Goal: Task Accomplishment & Management: Manage account settings

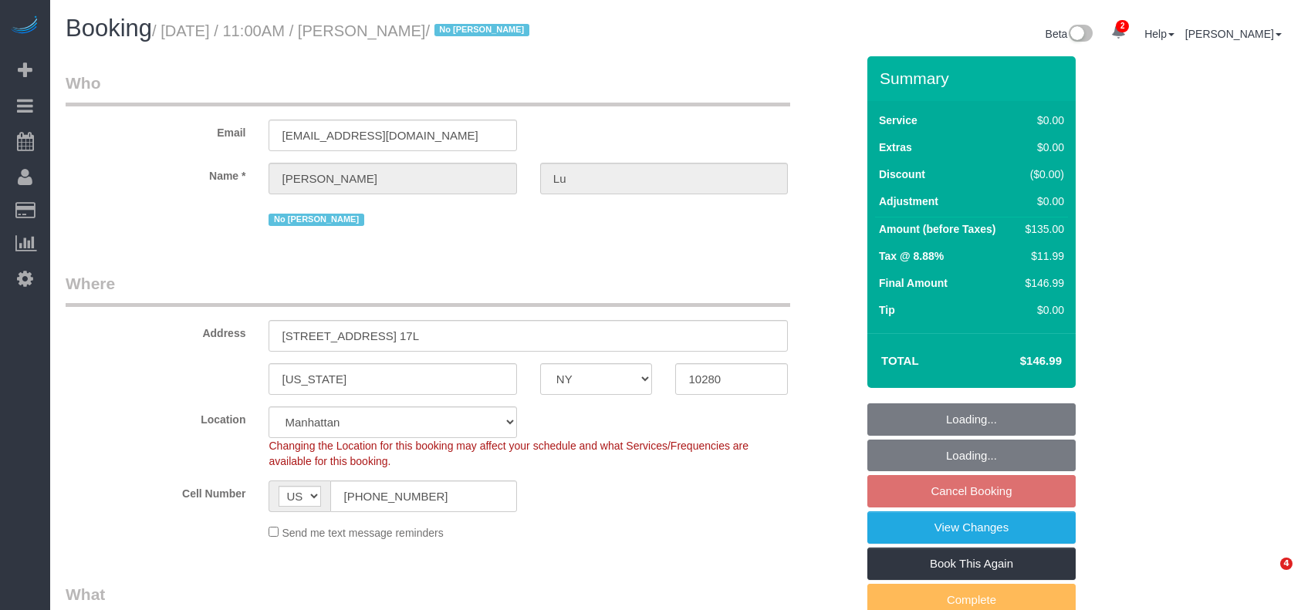
select select "NY"
select select "spot2"
select select "number:61"
select select "number:76"
select select "number:15"
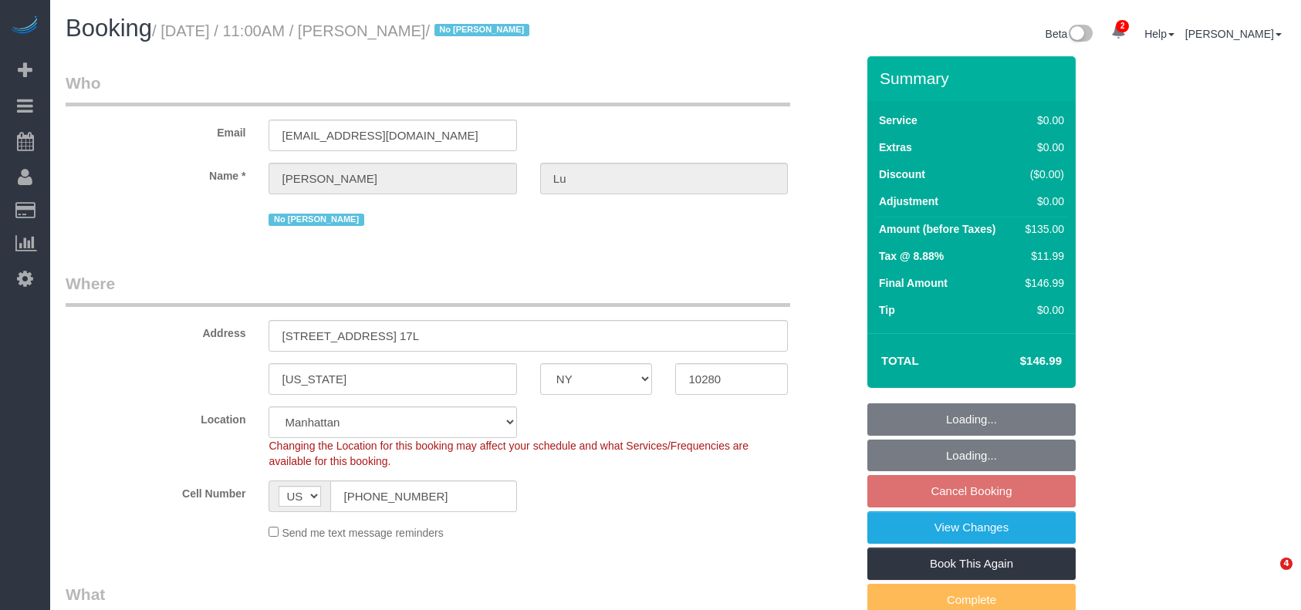
select select "number:5"
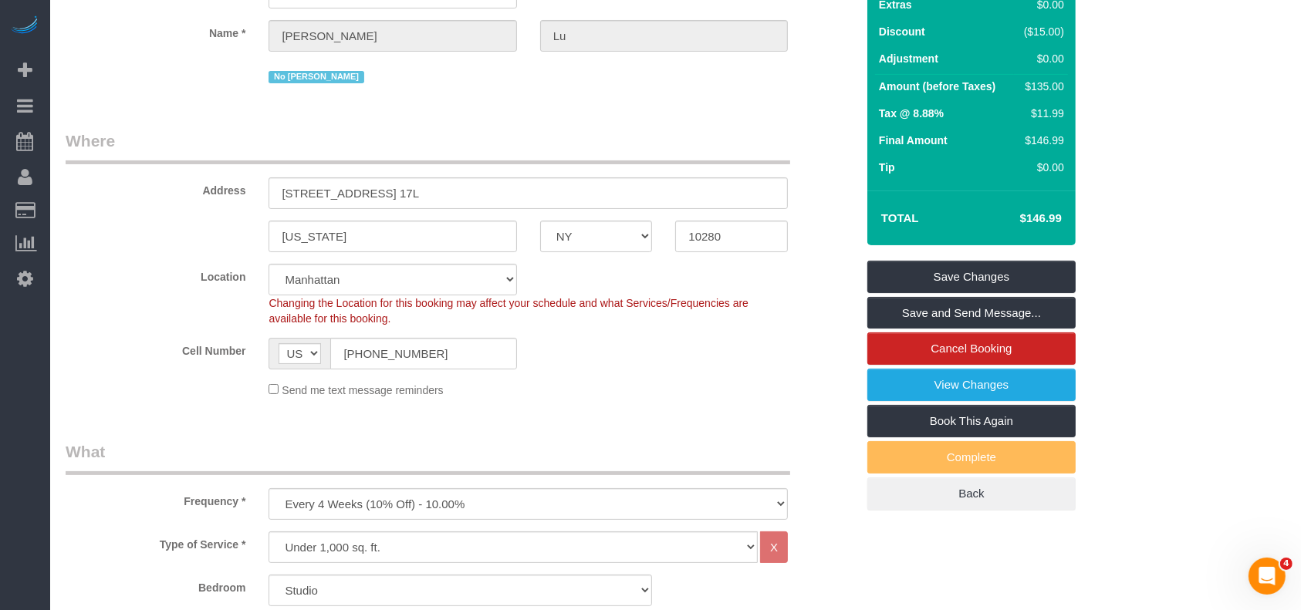
scroll to position [103, 0]
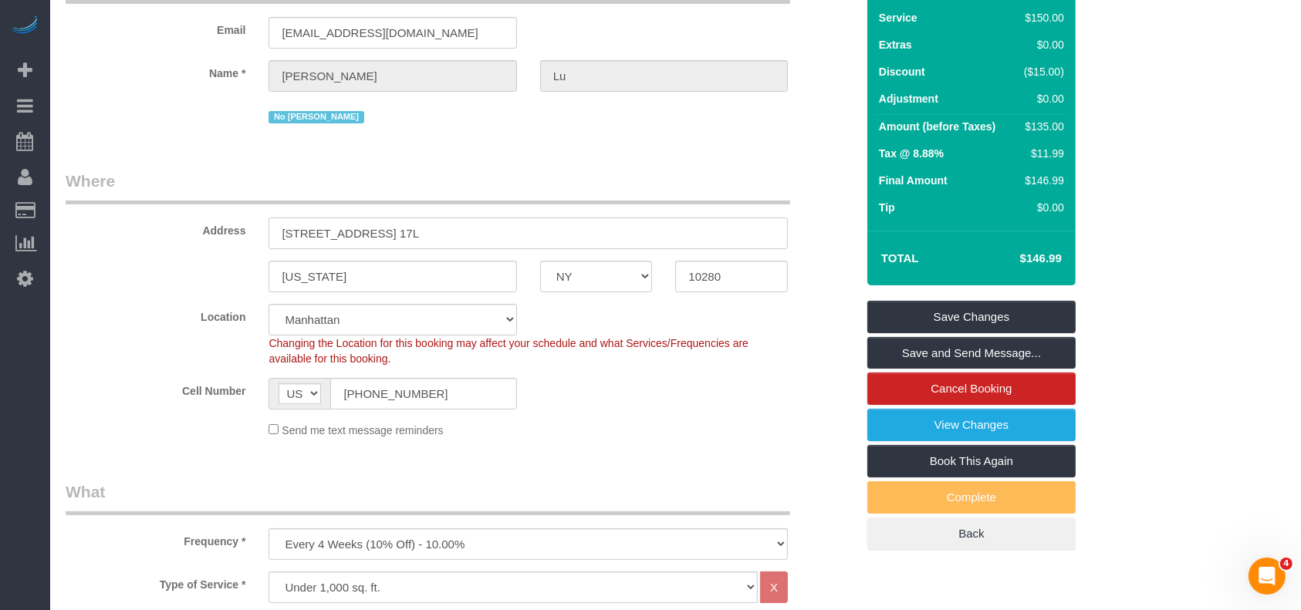
drag, startPoint x: 272, startPoint y: 226, endPoint x: 336, endPoint y: 215, distance: 64.2
click at [322, 222] on input "[STREET_ADDRESS] 17L" at bounding box center [528, 234] width 519 height 32
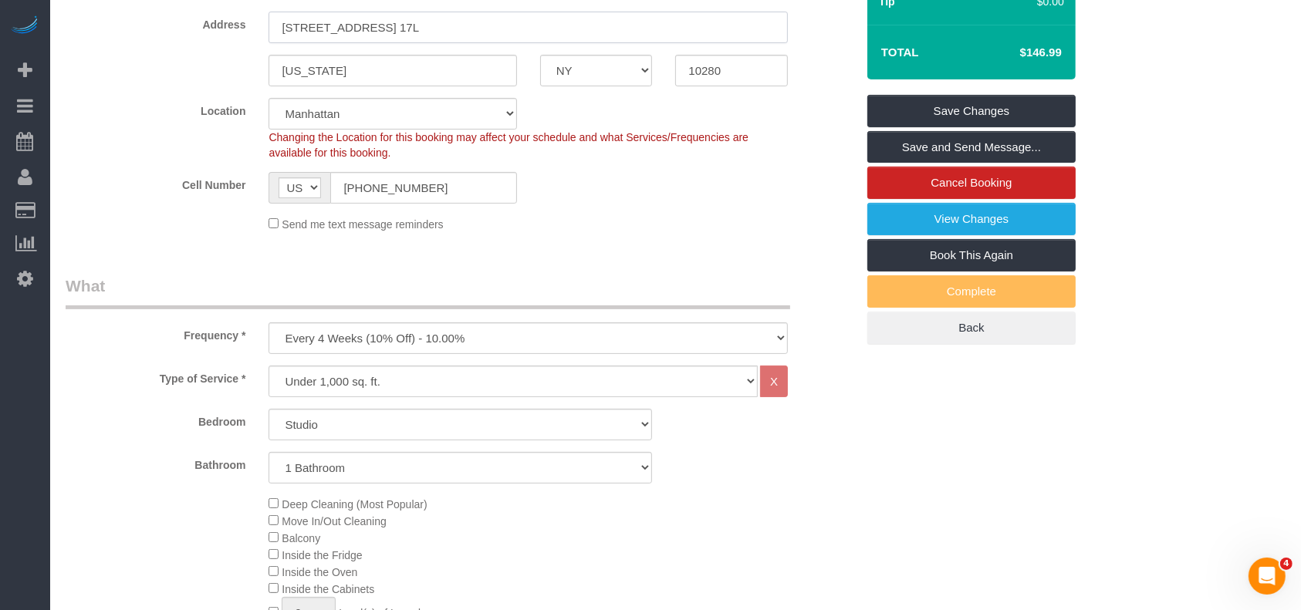
scroll to position [0, 0]
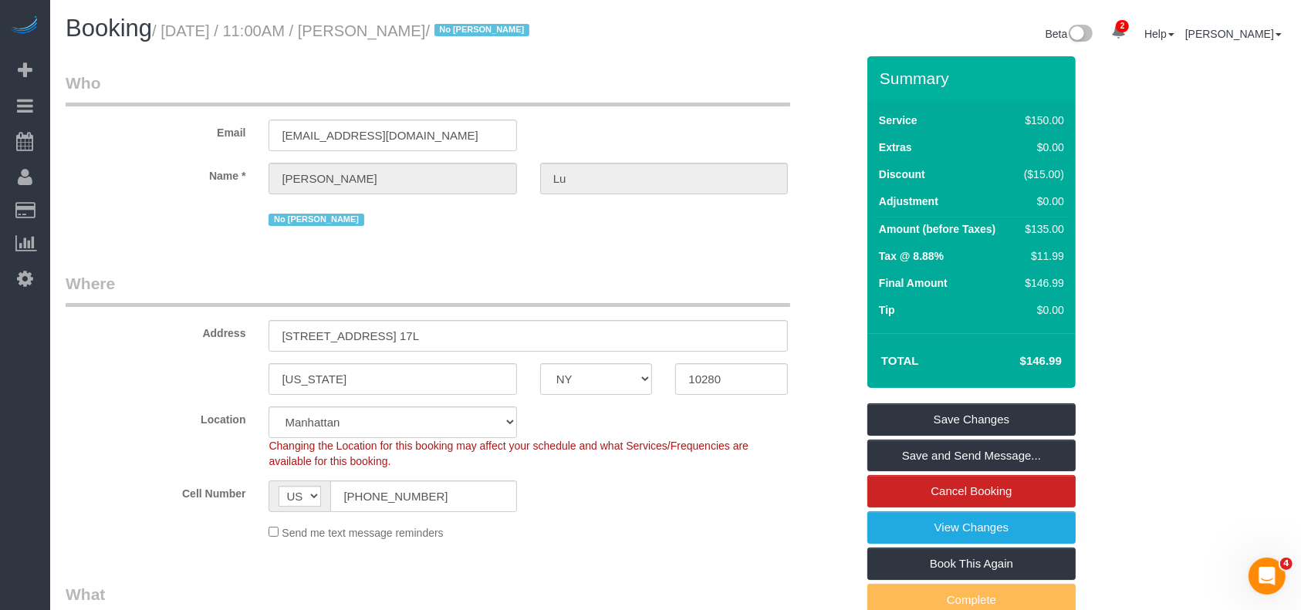
drag, startPoint x: 166, startPoint y: 29, endPoint x: 427, endPoint y: 32, distance: 260.8
click at [429, 32] on small "/ [DATE] / 11:00AM / [PERSON_NAME] / No [PERSON_NAME]" at bounding box center [343, 30] width 382 height 17
copy small "[DATE] / 11:00AM / [PERSON_NAME] /"
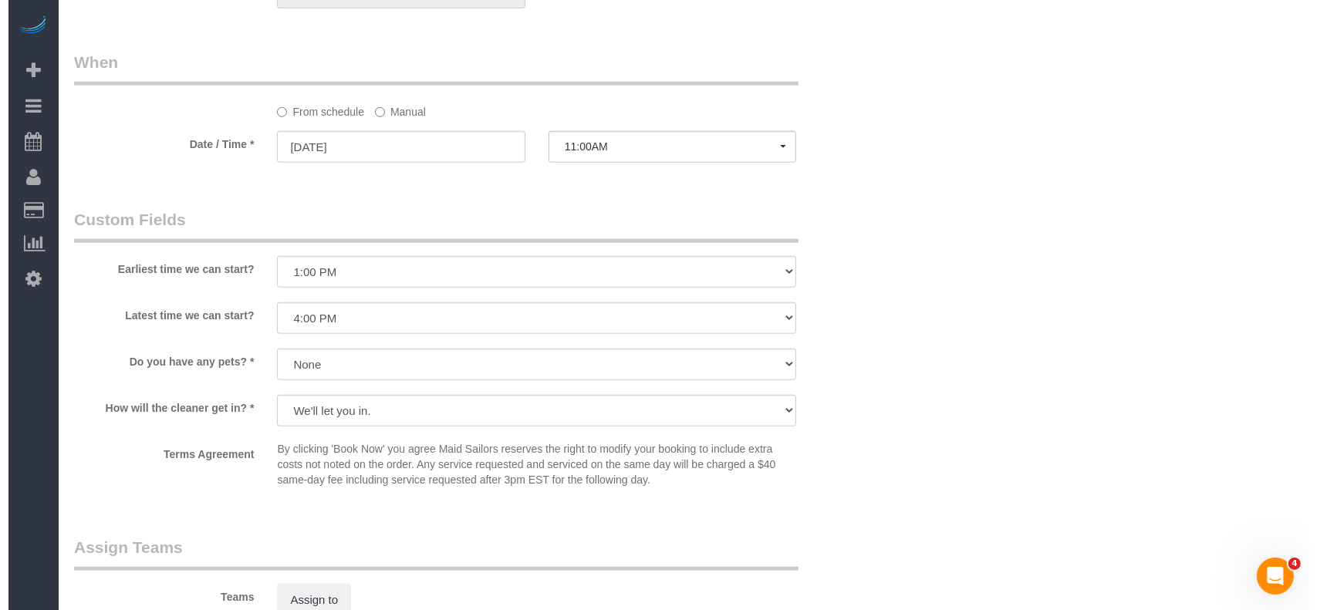
scroll to position [1749, 0]
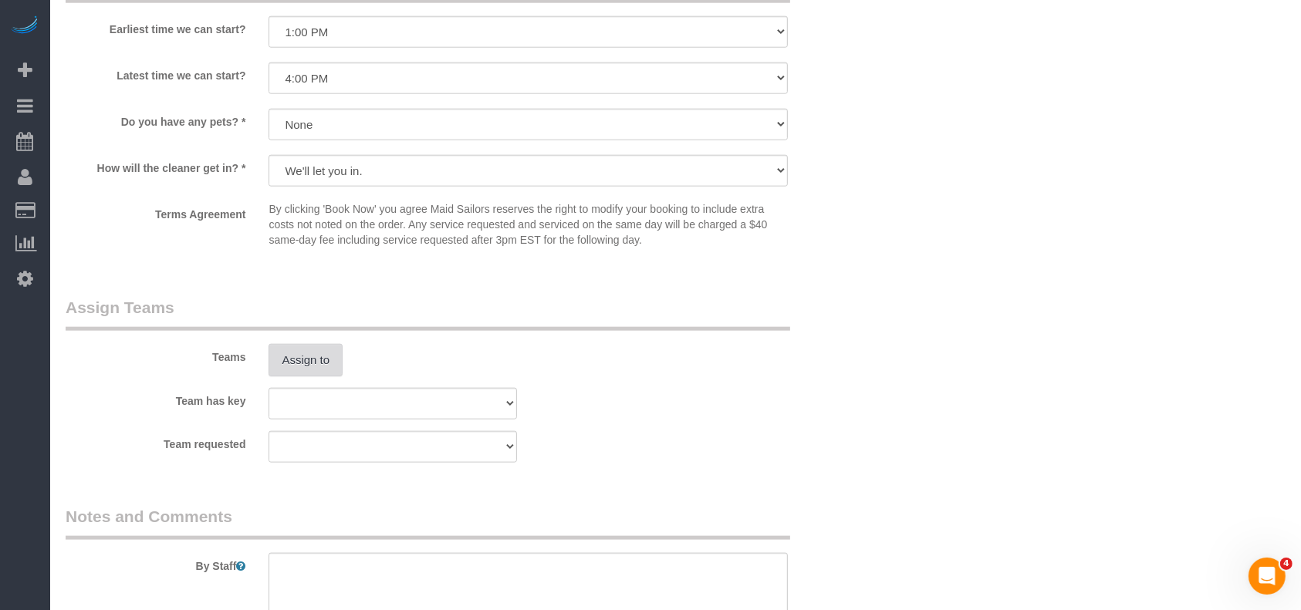
click at [279, 362] on button "Assign to" at bounding box center [306, 360] width 74 height 32
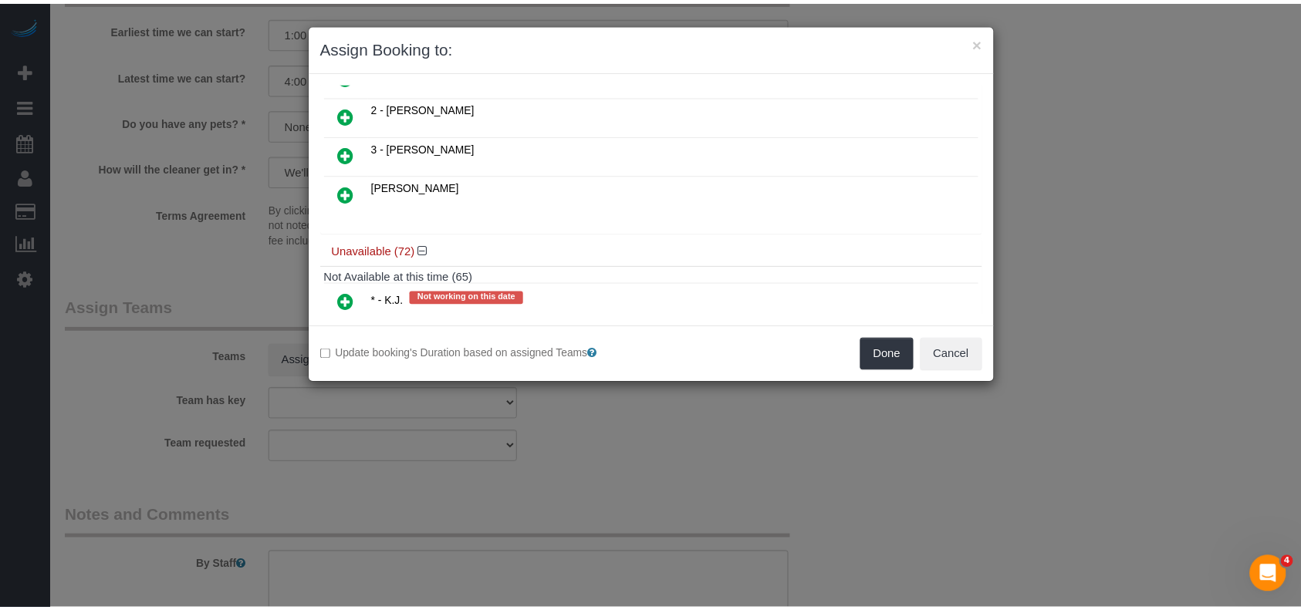
scroll to position [0, 0]
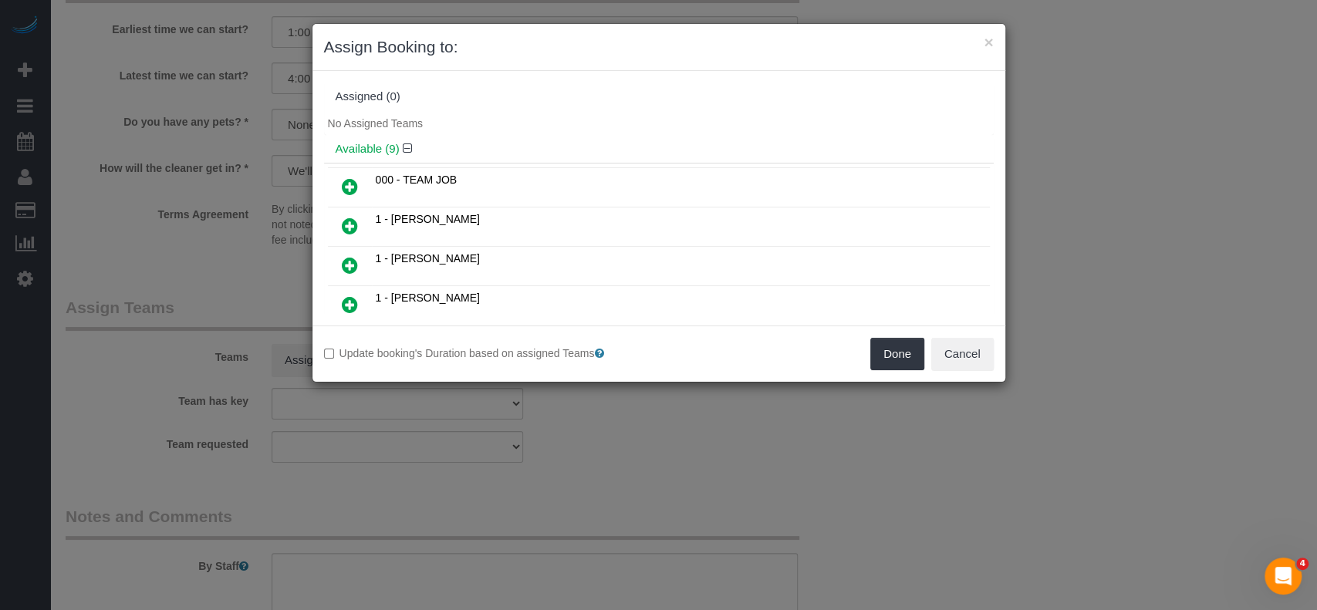
click at [350, 263] on icon at bounding box center [350, 265] width 16 height 19
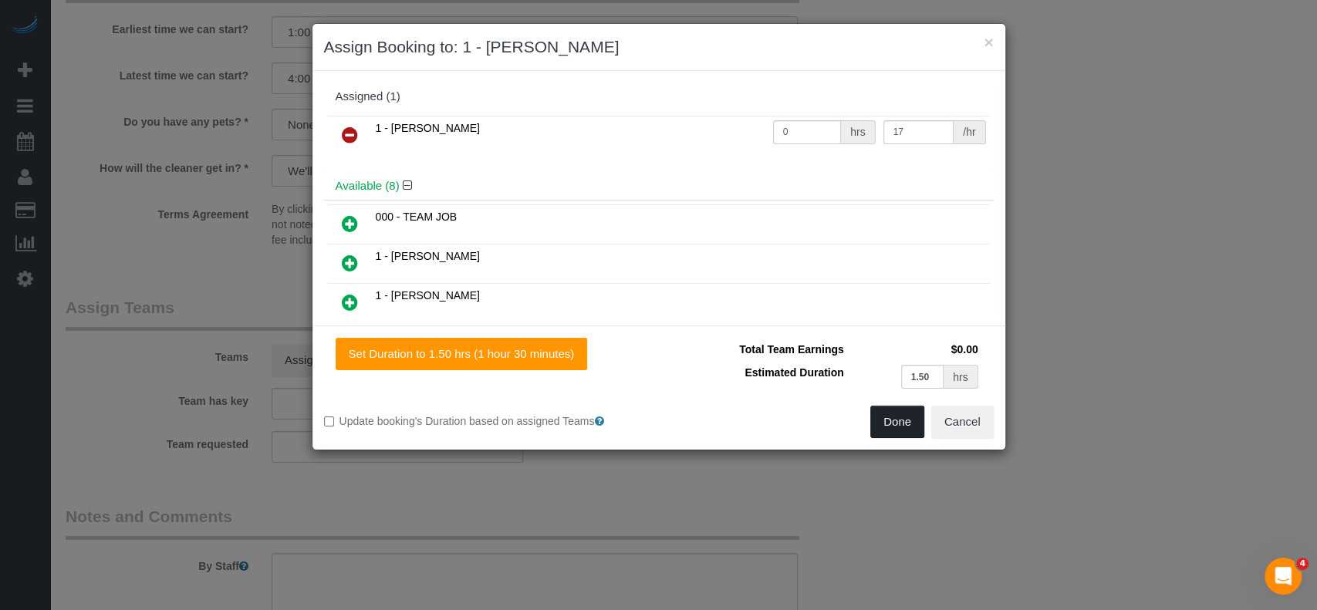
click at [891, 423] on button "Done" at bounding box center [897, 422] width 54 height 32
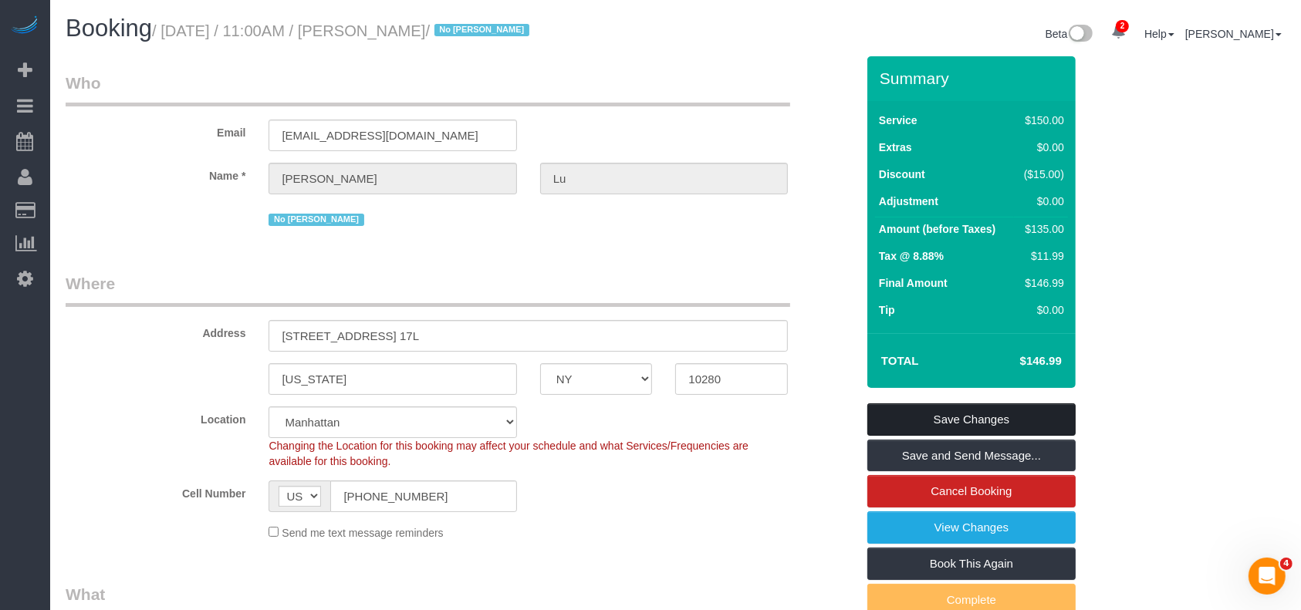
click at [948, 421] on link "Save Changes" at bounding box center [971, 420] width 208 height 32
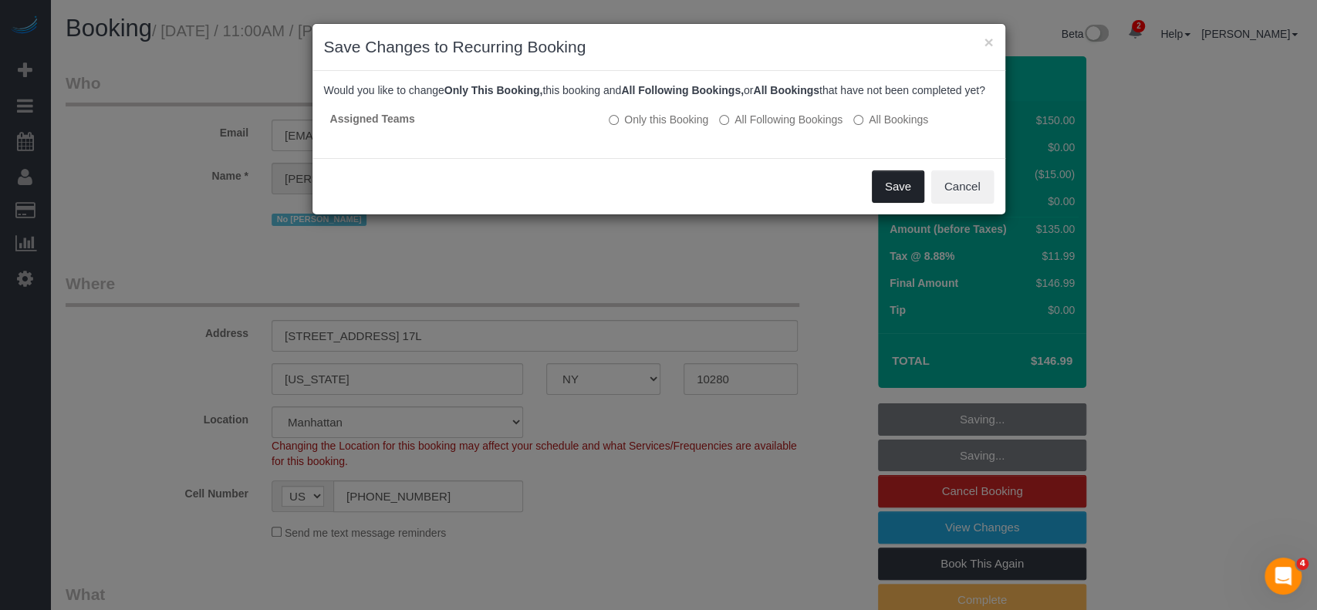
click at [887, 198] on button "Save" at bounding box center [898, 187] width 52 height 32
